Goal: Transaction & Acquisition: Purchase product/service

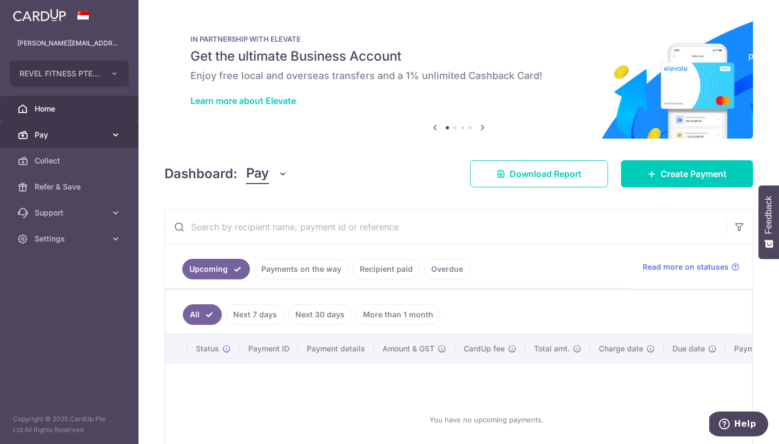
click at [43, 135] on span "Pay" at bounding box center [70, 134] width 71 height 11
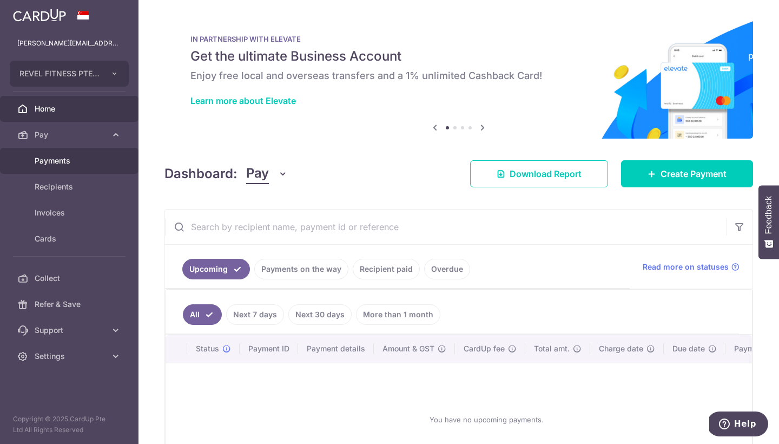
click at [57, 163] on span "Payments" at bounding box center [70, 160] width 71 height 11
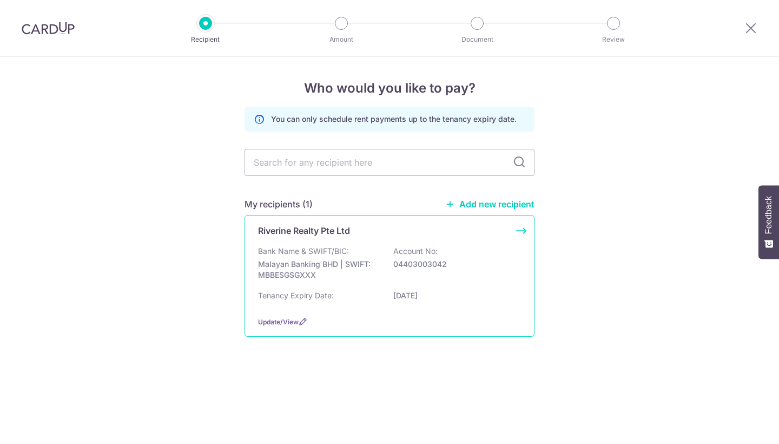
click at [353, 256] on div "Bank Name & SWIFT/BIC: Malayan Banking BHD | SWIFT: MBBESGSGXXX Account No: 044…" at bounding box center [389, 266] width 263 height 40
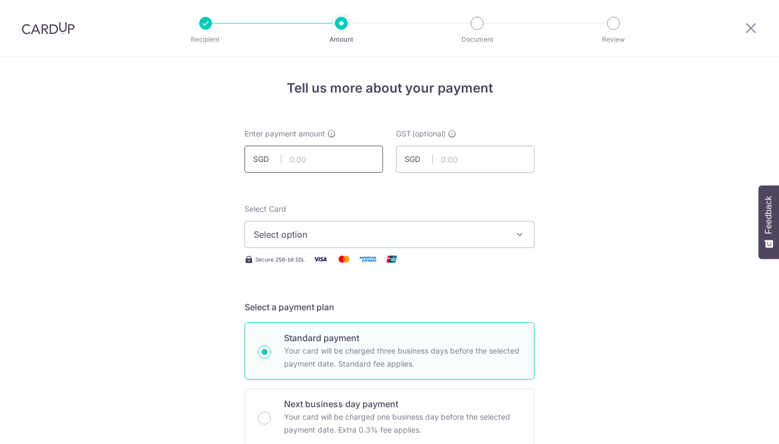
click at [323, 160] on input "text" at bounding box center [314, 159] width 138 height 27
type input "11,905.86"
click at [332, 232] on span "Select option" at bounding box center [380, 234] width 252 height 13
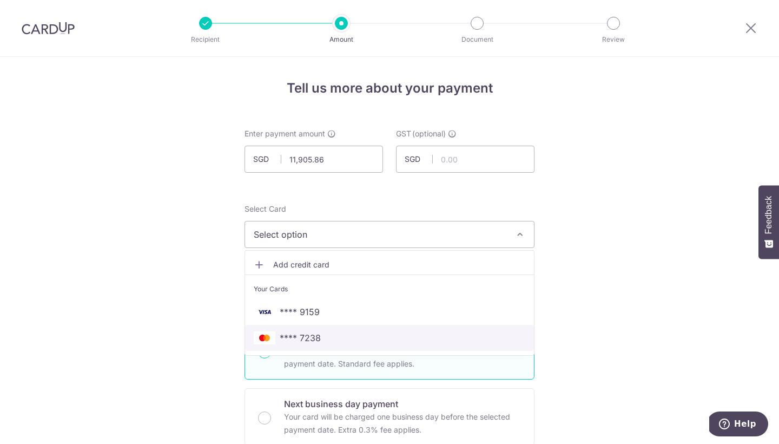
click at [325, 341] on span "**** 7238" at bounding box center [390, 337] width 272 height 13
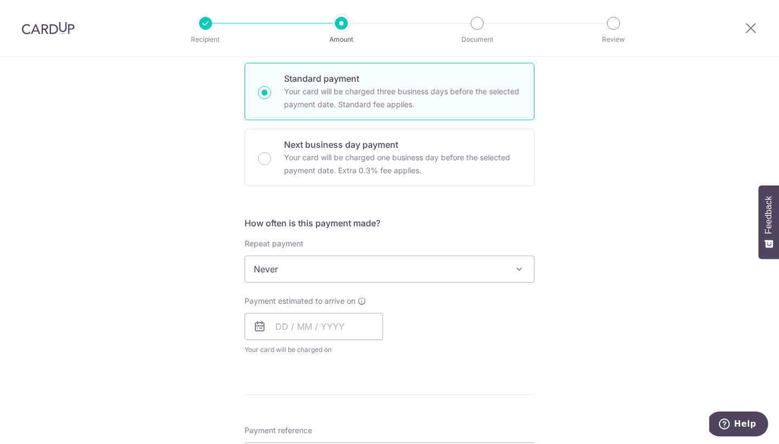
scroll to position [277, 0]
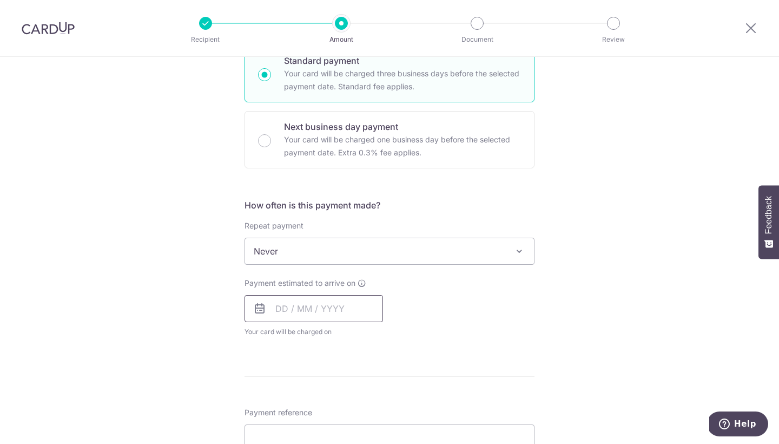
click at [312, 318] on input "text" at bounding box center [314, 308] width 138 height 27
click at [354, 385] on link "4" at bounding box center [353, 385] width 17 height 17
type input "04/09/2025"
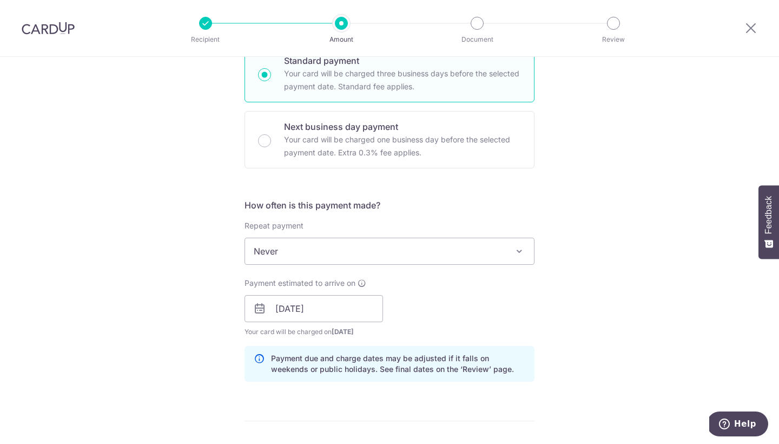
click at [567, 305] on div "Tell us more about your payment Enter payment amount SGD 11,905.86 11905.86 GST…" at bounding box center [389, 328] width 779 height 1096
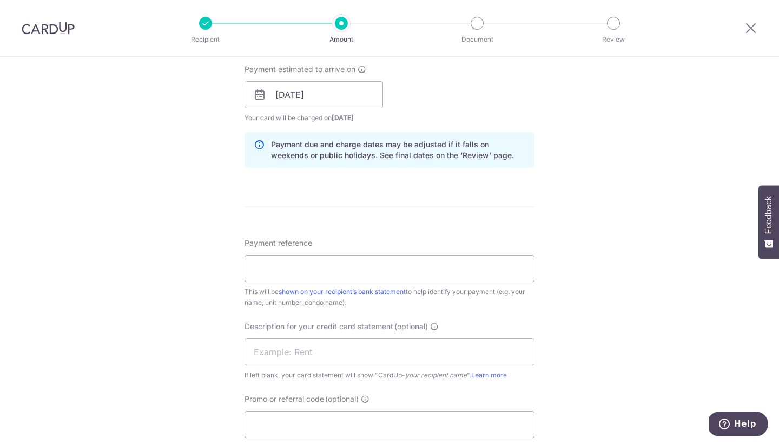
scroll to position [513, 0]
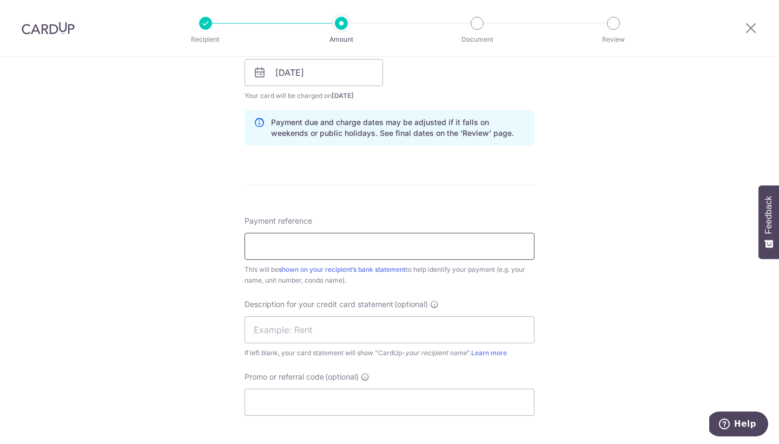
click at [360, 253] on input "Payment reference" at bounding box center [390, 246] width 290 height 27
paste input "RRPL-1861"
type input "RRPL-1861"
click at [322, 333] on input "text" at bounding box center [390, 329] width 290 height 27
type input "R"
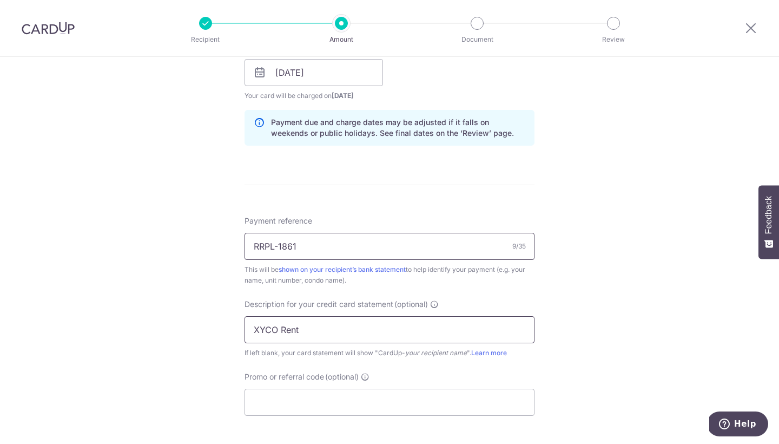
type input "XYCO Rent"
click at [330, 248] on input "RRPL-1861" at bounding box center [390, 246] width 290 height 27
type input "RRPL-1861 XYCO Revel"
click at [692, 316] on div "Tell us more about your payment Enter payment amount SGD 11,905.86 11905.86 GST…" at bounding box center [389, 92] width 779 height 1096
click at [406, 418] on form "Enter payment amount SGD 11,905.86 11905.86 GST (optional) SGD Select Card ****…" at bounding box center [390, 101] width 290 height 973
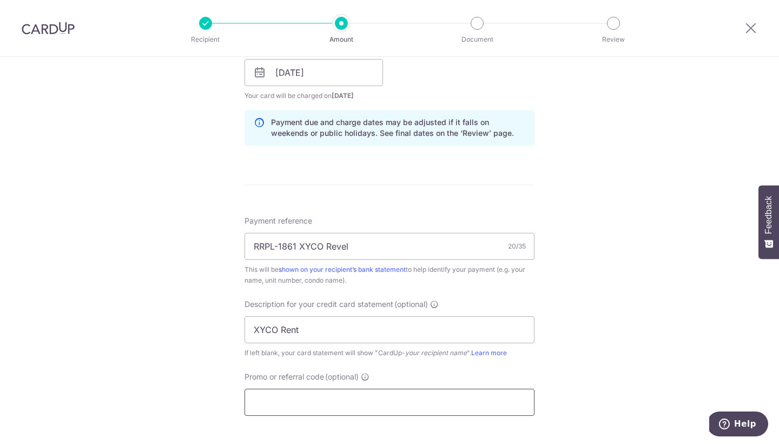
click at [409, 410] on input "Promo or referral code (optional)" at bounding box center [390, 401] width 290 height 27
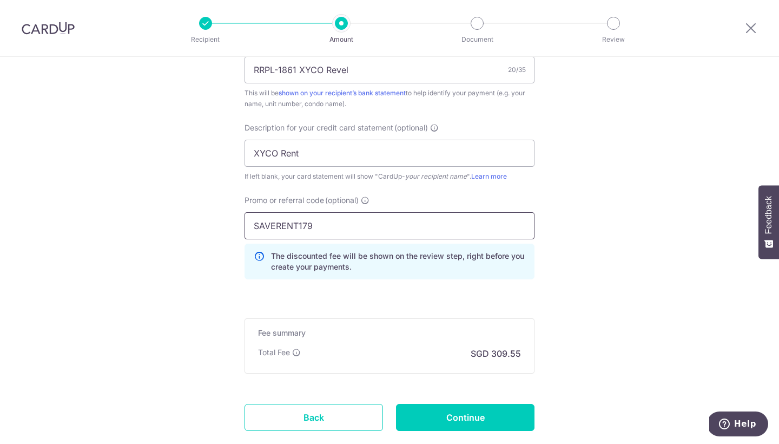
scroll to position [697, 0]
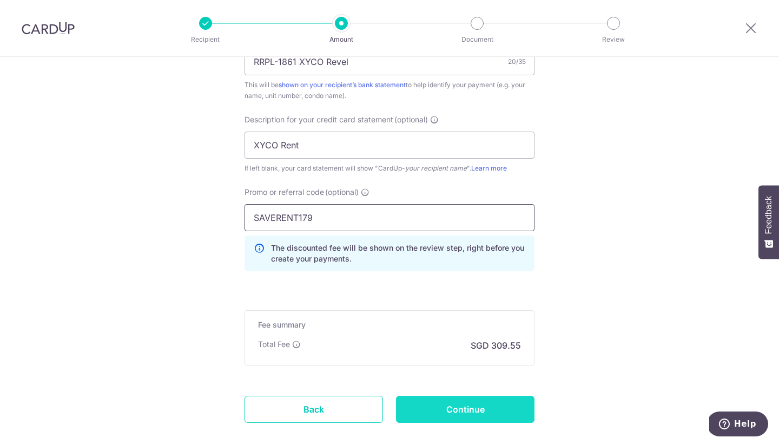
type input "SAVERENT179"
click at [459, 414] on input "Continue" at bounding box center [465, 408] width 138 height 27
type input "Create Schedule"
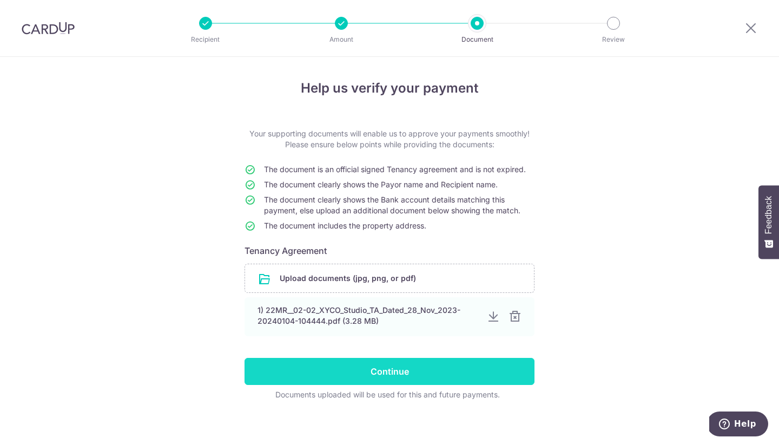
click at [359, 360] on input "Continue" at bounding box center [390, 371] width 290 height 27
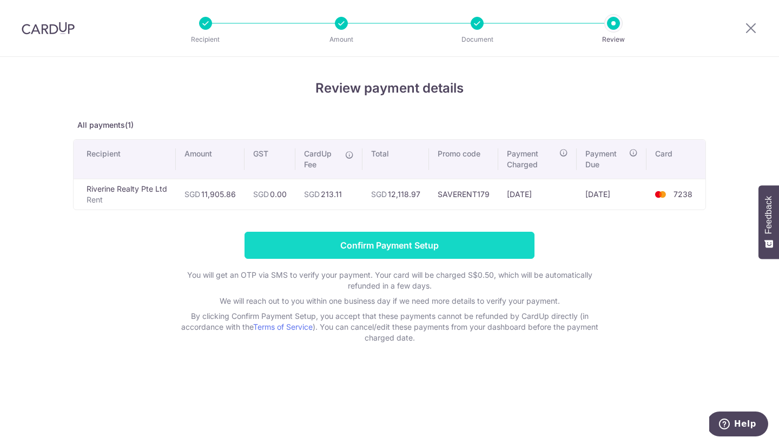
click at [461, 242] on input "Confirm Payment Setup" at bounding box center [390, 245] width 290 height 27
